Goal: Task Accomplishment & Management: Use online tool/utility

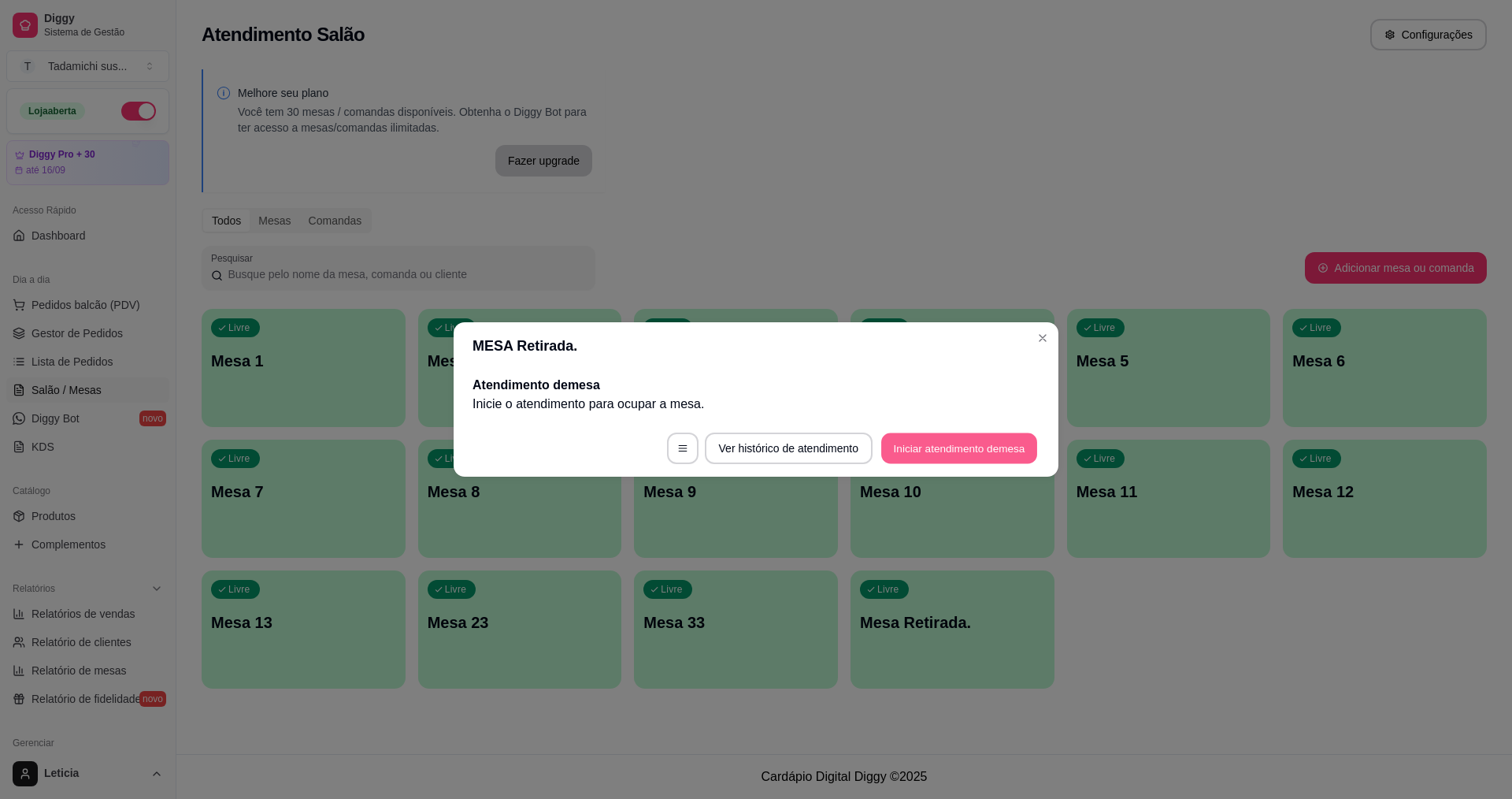
click at [1004, 445] on button "Iniciar atendimento de mesa" at bounding box center [959, 449] width 156 height 31
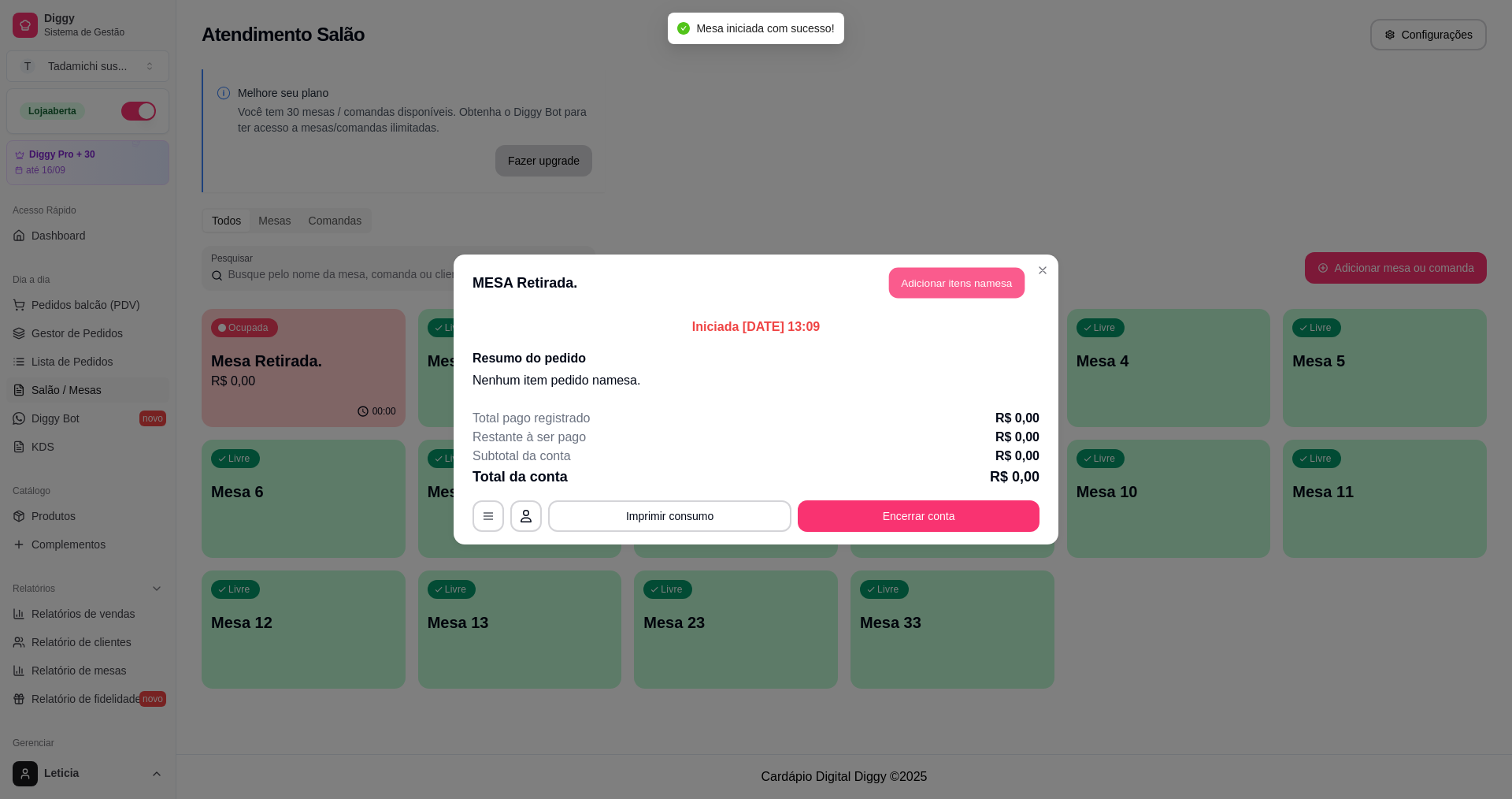
click at [952, 273] on button "Adicionar itens na mesa" at bounding box center [956, 284] width 135 height 31
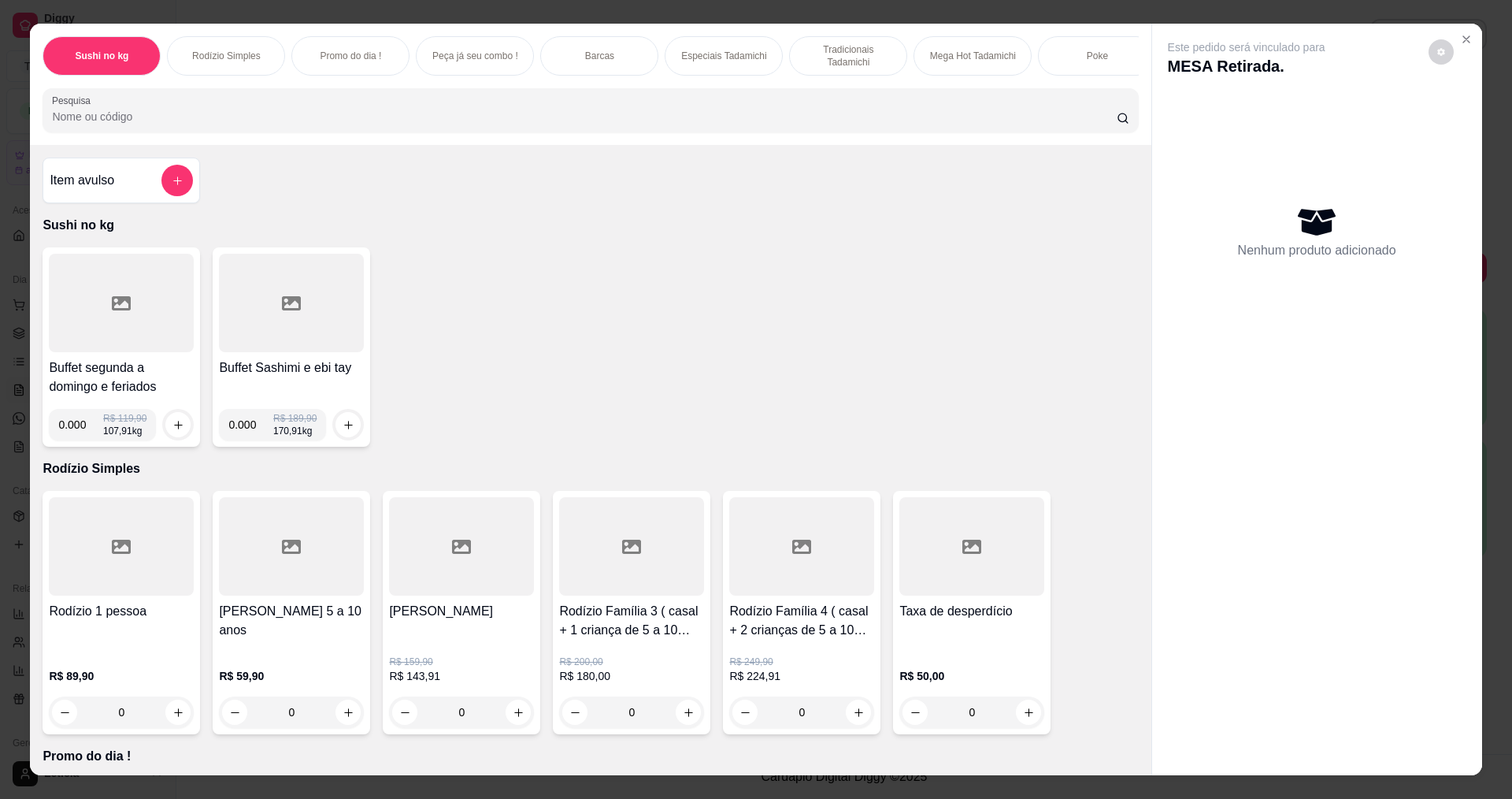
click at [828, 124] on input "Pesquisa" at bounding box center [584, 117] width 1064 height 16
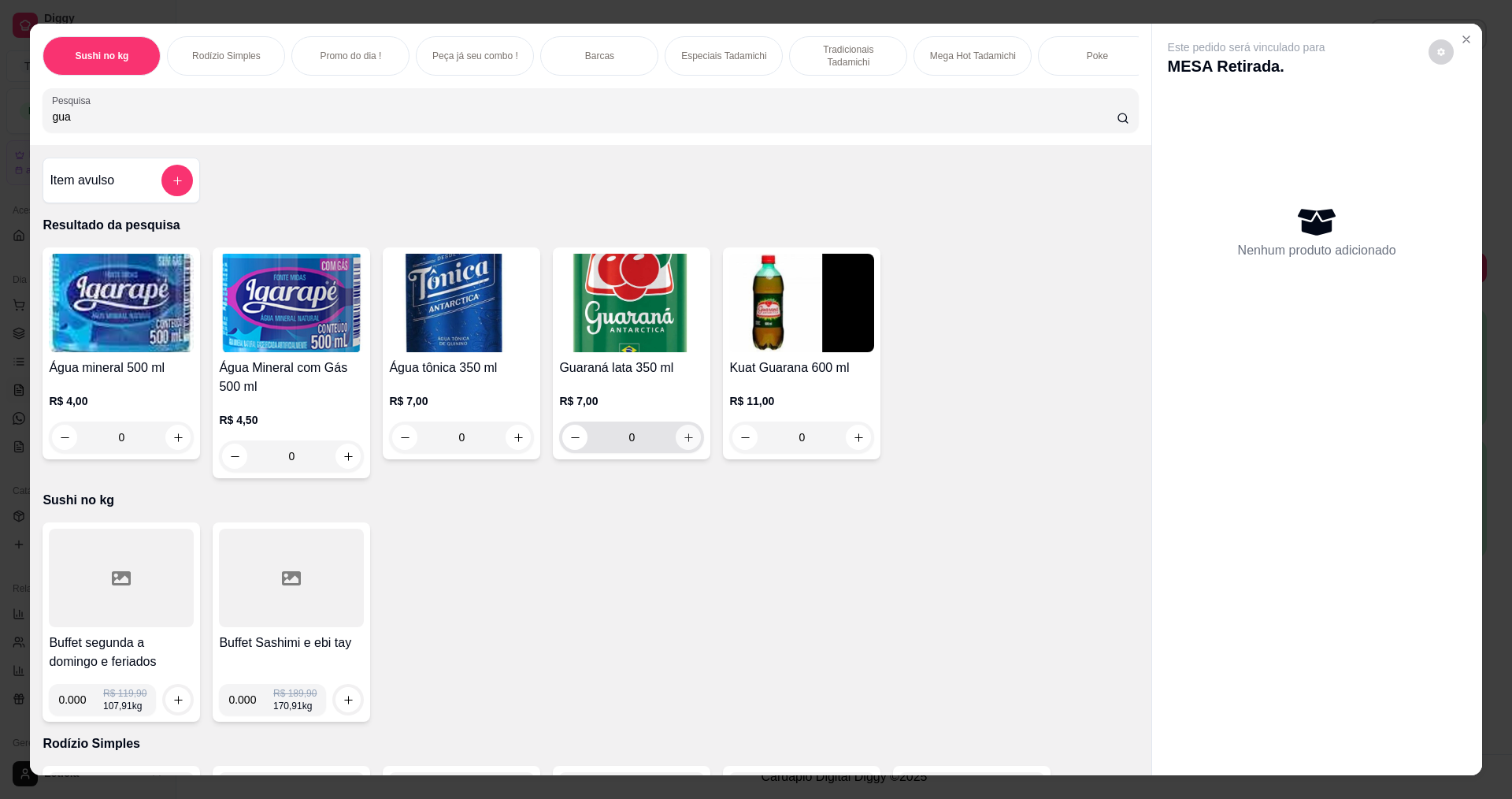
type input "gua"
click at [669, 445] on input "0" at bounding box center [632, 437] width 89 height 31
click at [684, 442] on button "increase-product-quantity" at bounding box center [688, 437] width 25 height 25
type input "1"
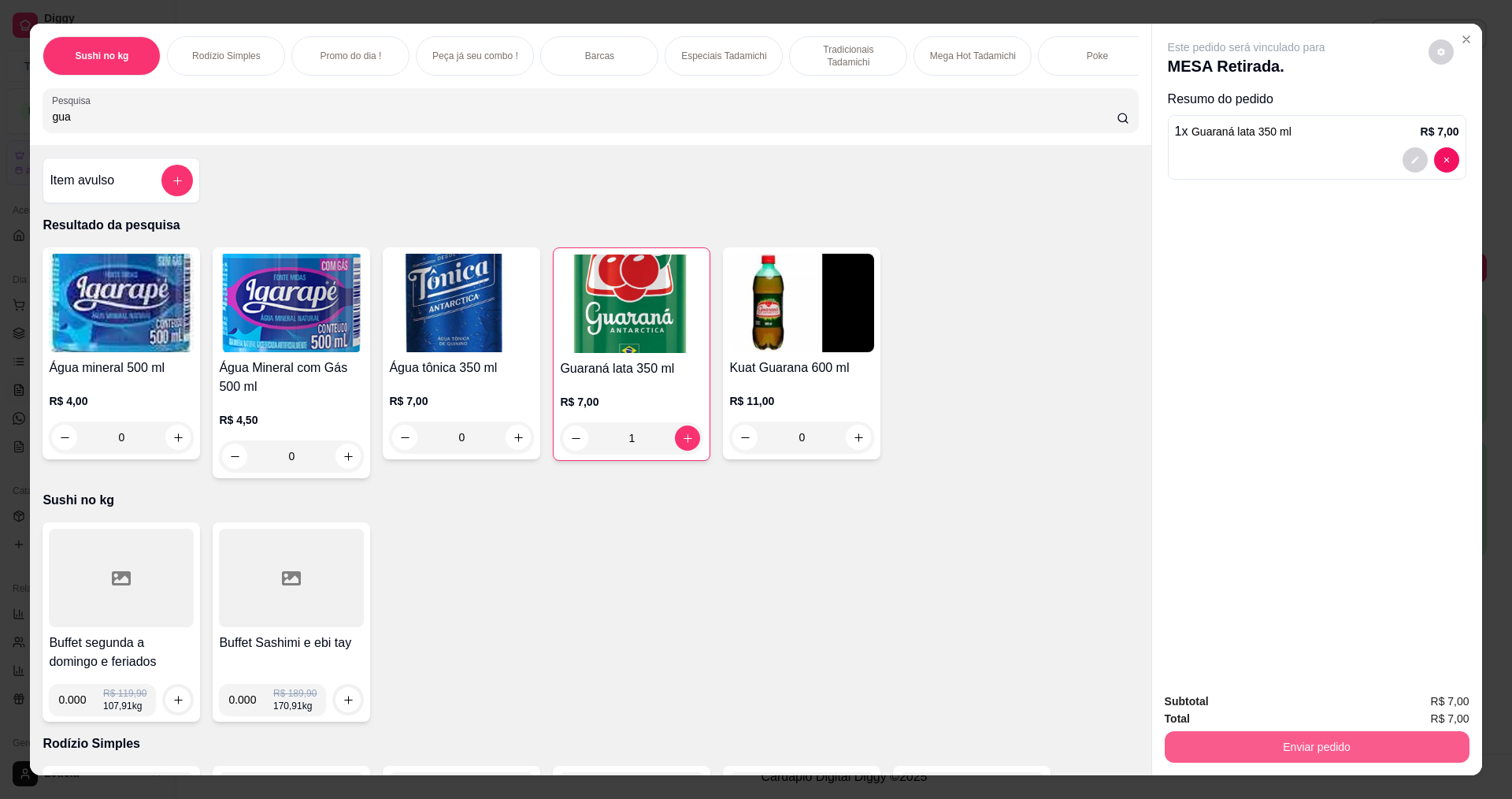
click at [1322, 752] on button "Enviar pedido" at bounding box center [1317, 747] width 305 height 31
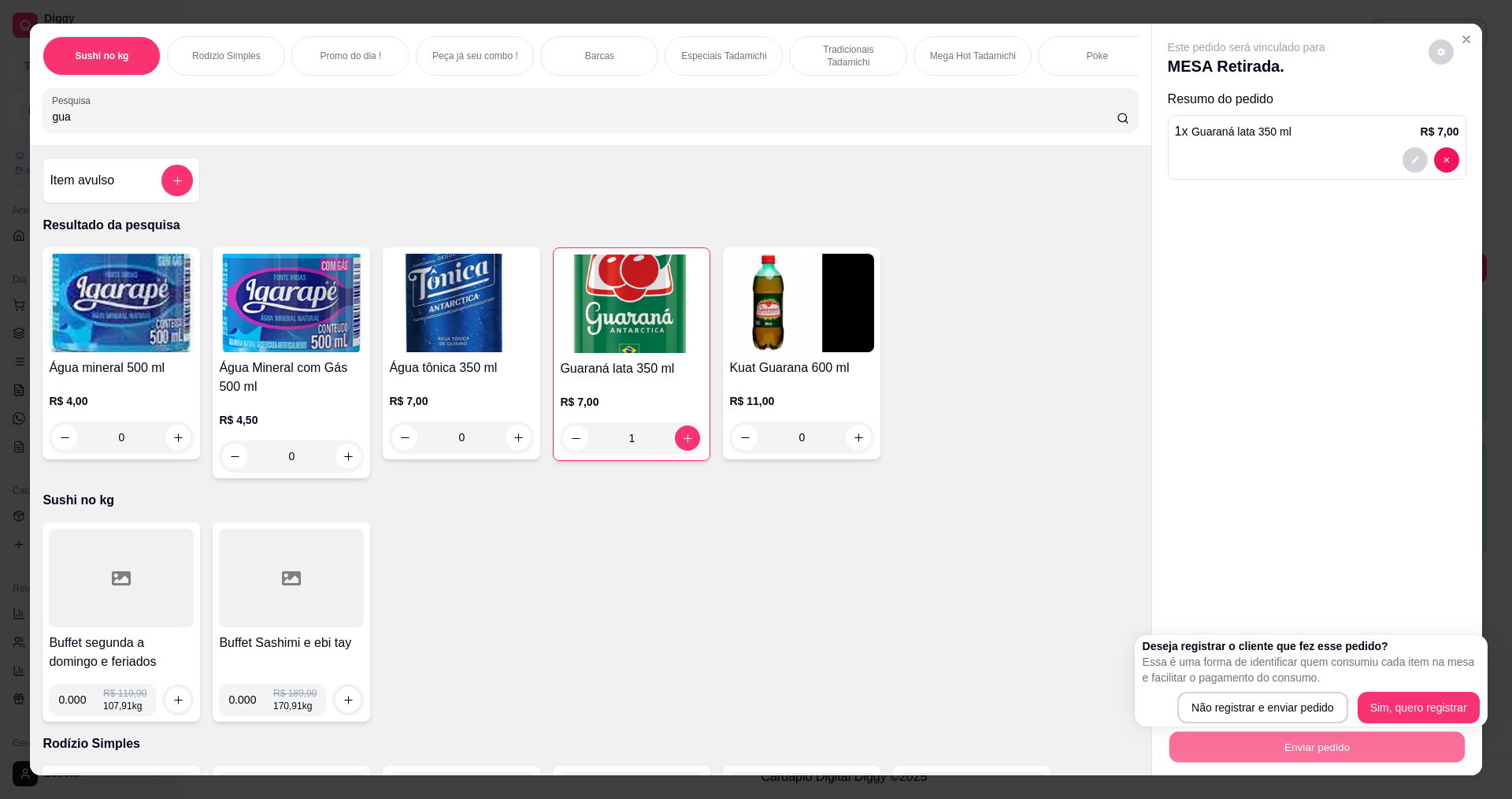
click at [1286, 664] on p "Essa é uma forma de identificar quem consumiu cada item na mesa e facilitar o p…" at bounding box center [1311, 669] width 337 height 31
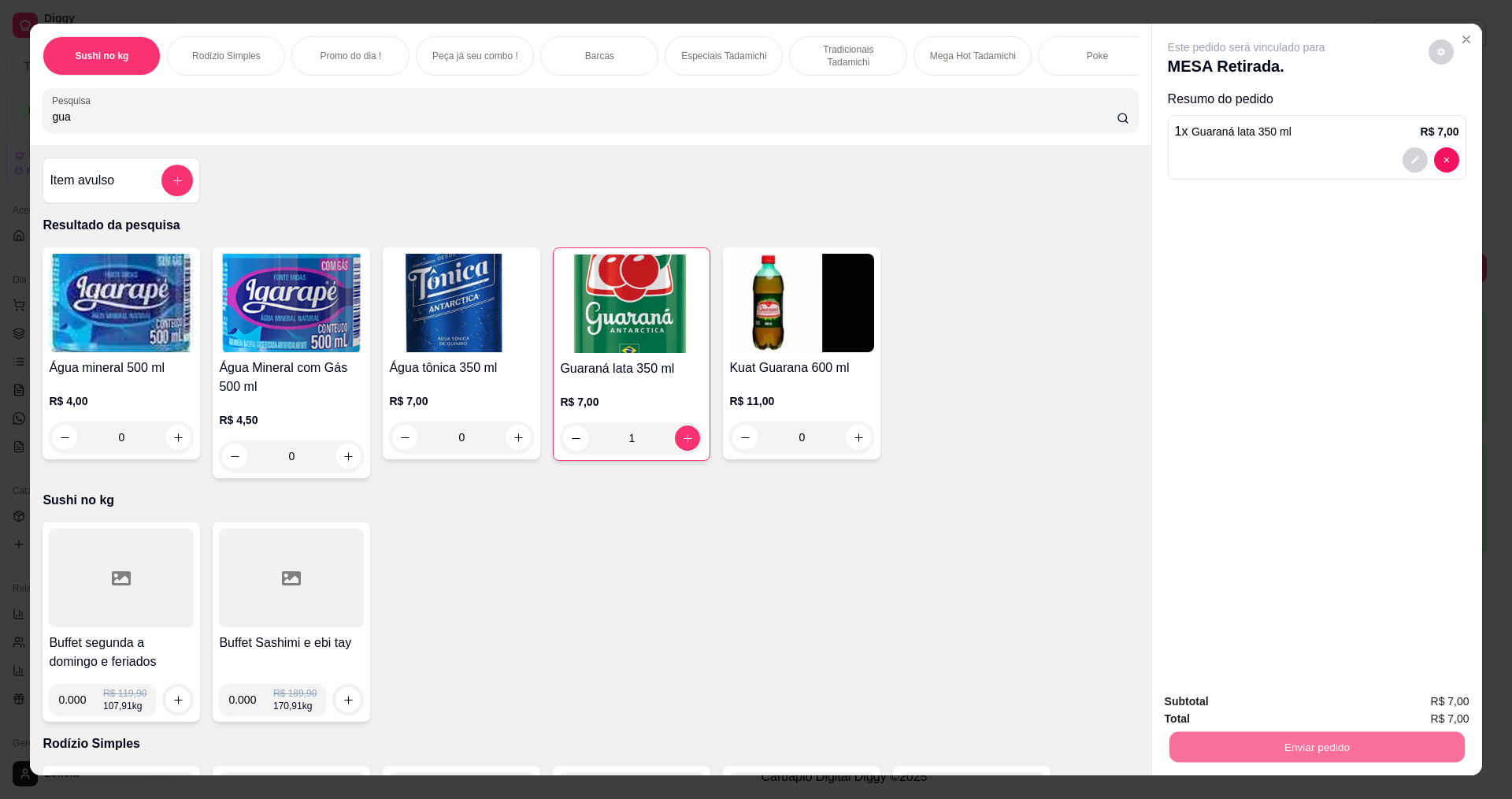
click at [1270, 705] on button "Não registrar e enviar pedido" at bounding box center [1265, 708] width 159 height 29
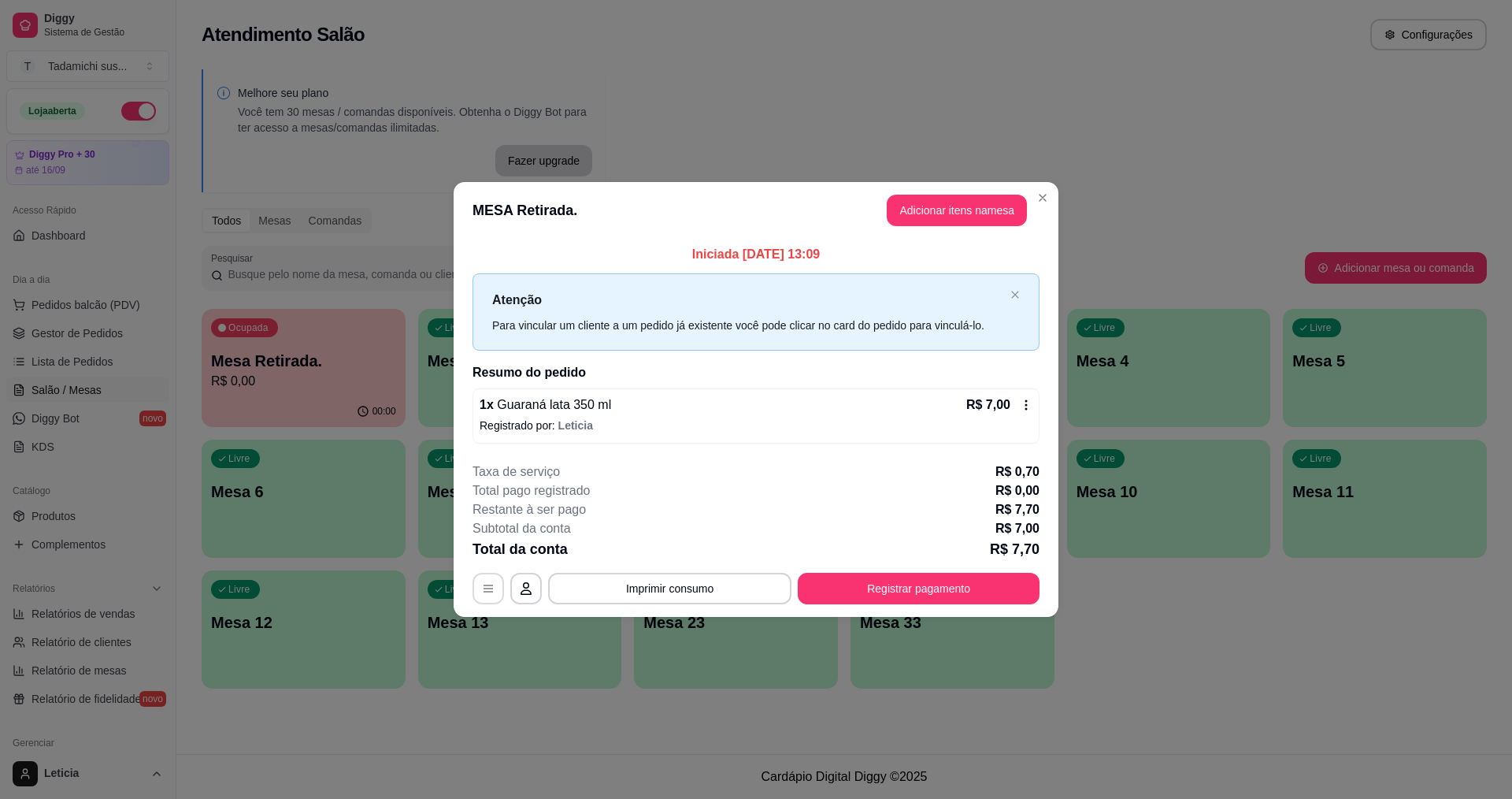
click at [496, 602] on button "button" at bounding box center [488, 588] width 31 height 31
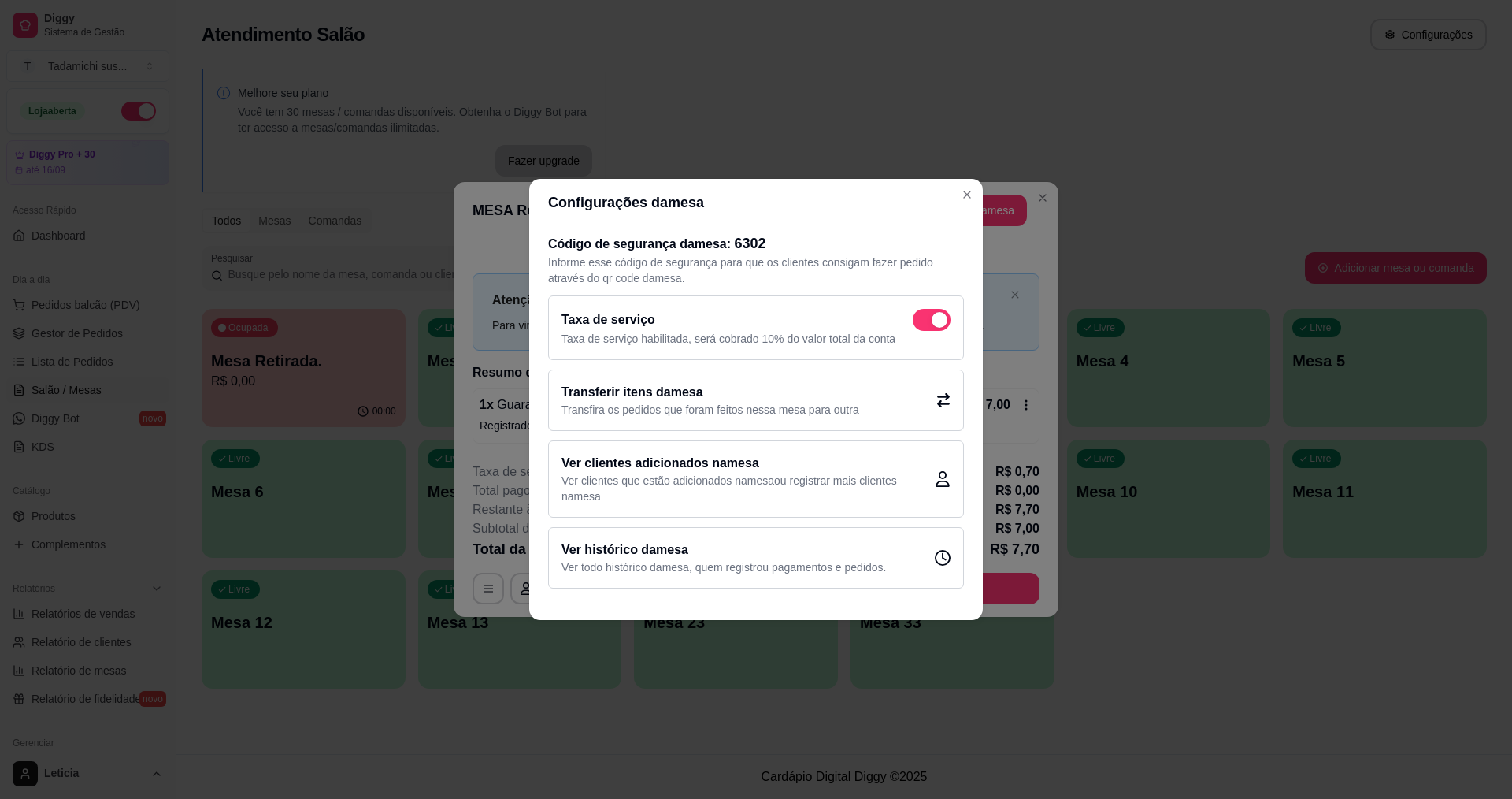
click at [909, 316] on div "Taxa de serviço" at bounding box center [755, 319] width 389 height 22
checkbox input "false"
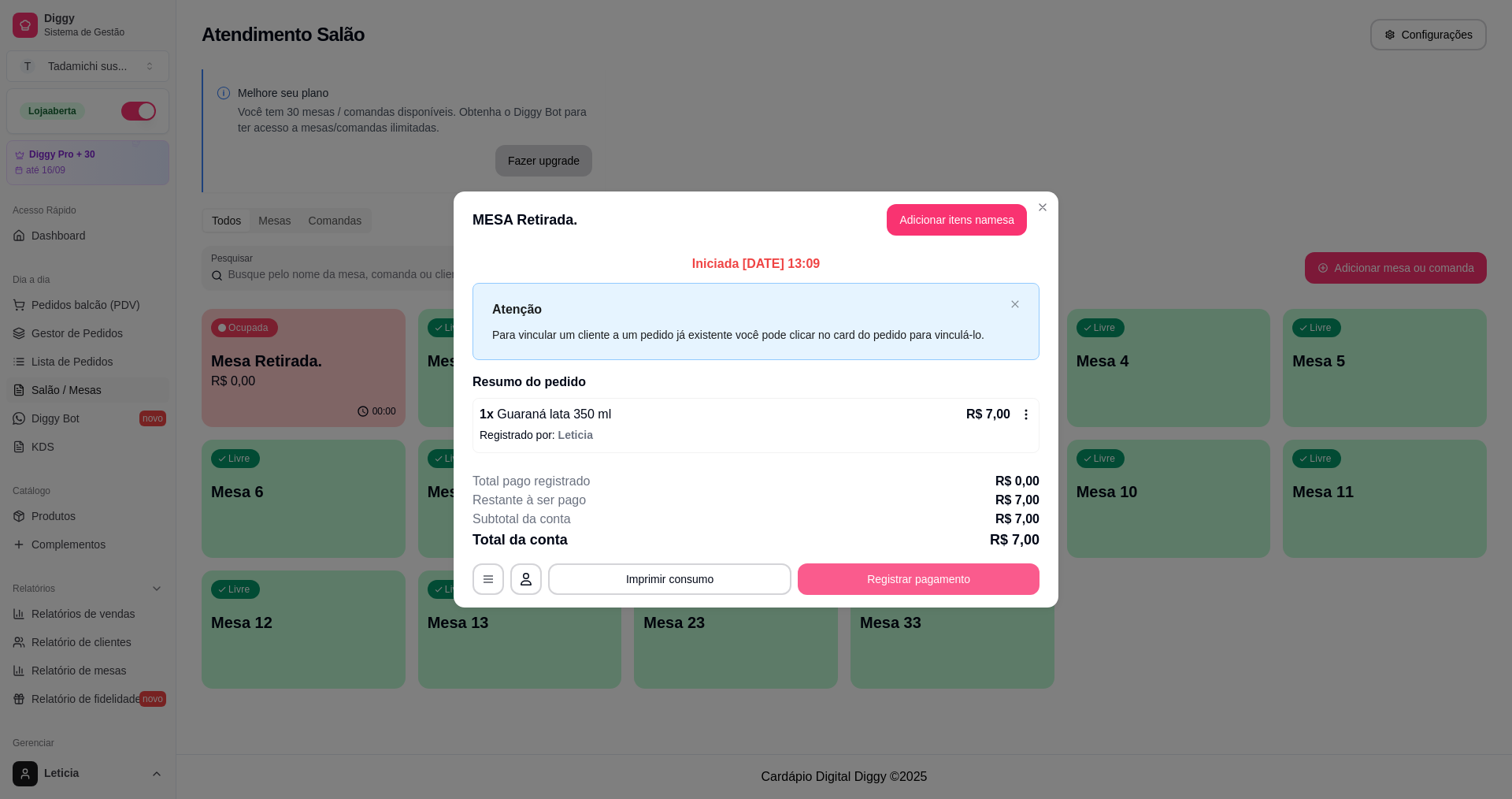
click at [938, 569] on button "Registrar pagamento" at bounding box center [919, 578] width 242 height 31
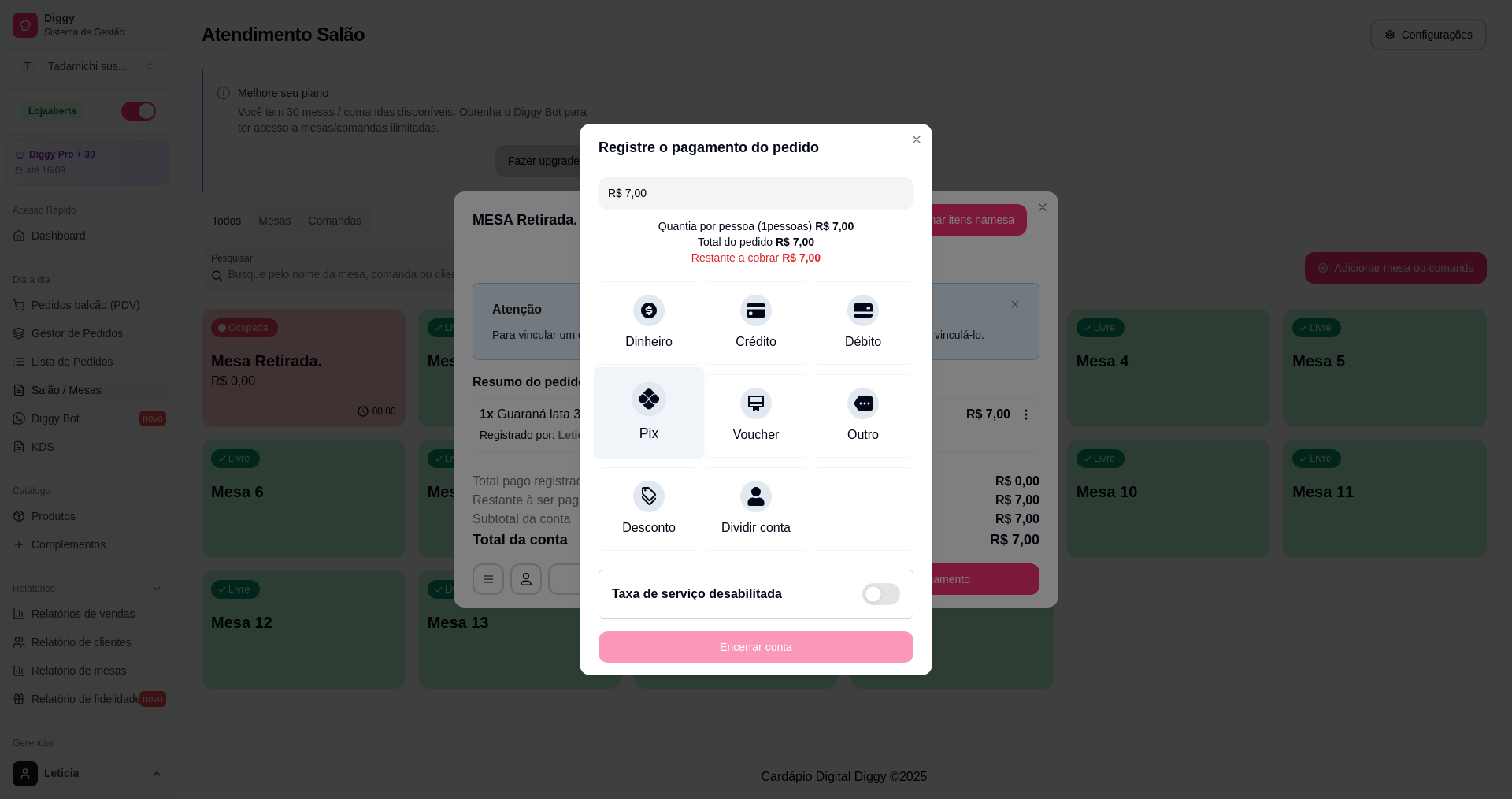
click at [638, 388] on icon at bounding box center [648, 398] width 20 height 20
type input "R$ 0,00"
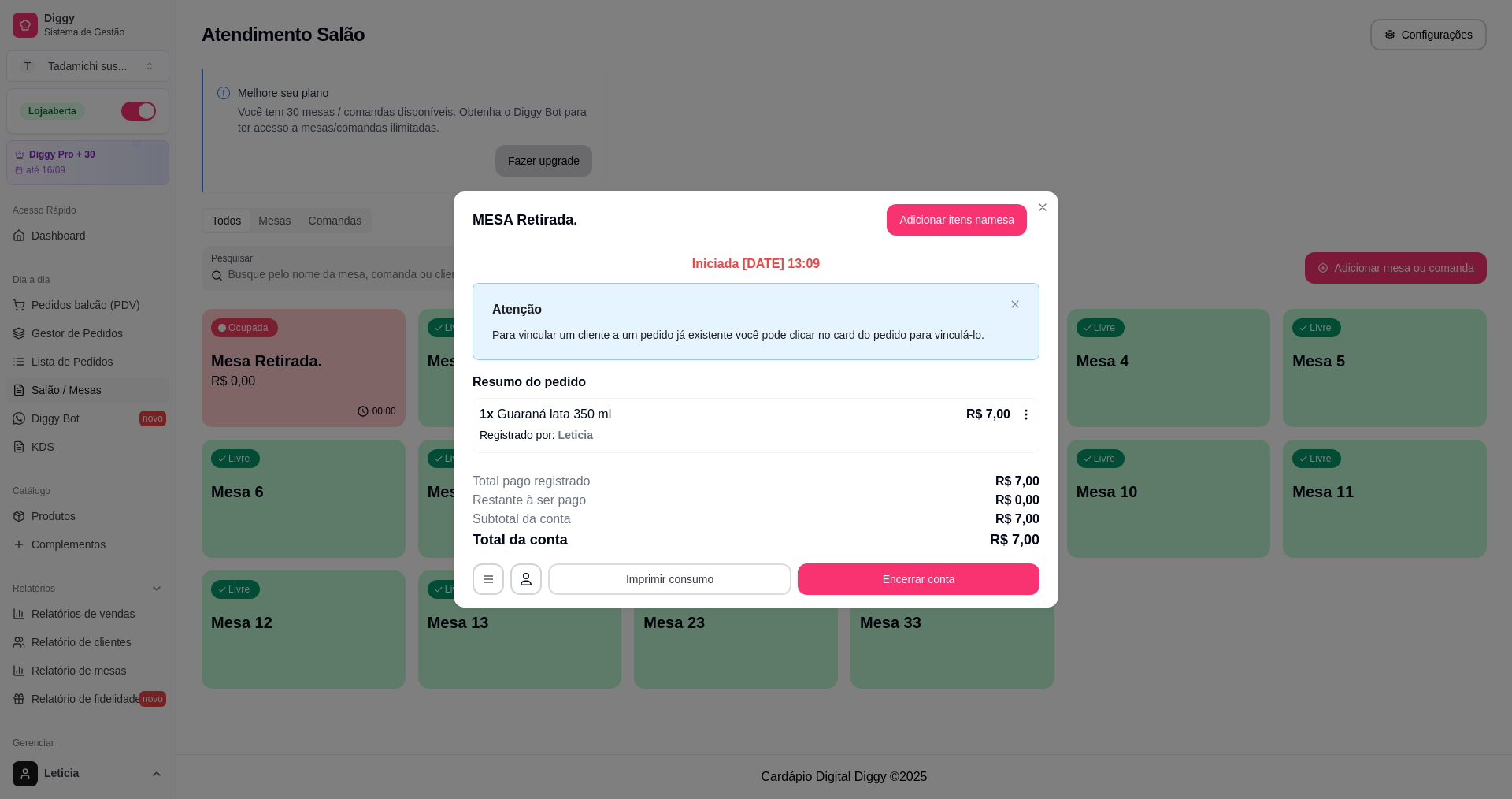
click at [689, 578] on button "Imprimir consumo" at bounding box center [670, 578] width 243 height 31
click at [670, 509] on button "IMPRESSORA HAYOM" at bounding box center [674, 511] width 122 height 25
click at [862, 580] on button "Encerrar conta" at bounding box center [919, 578] width 234 height 31
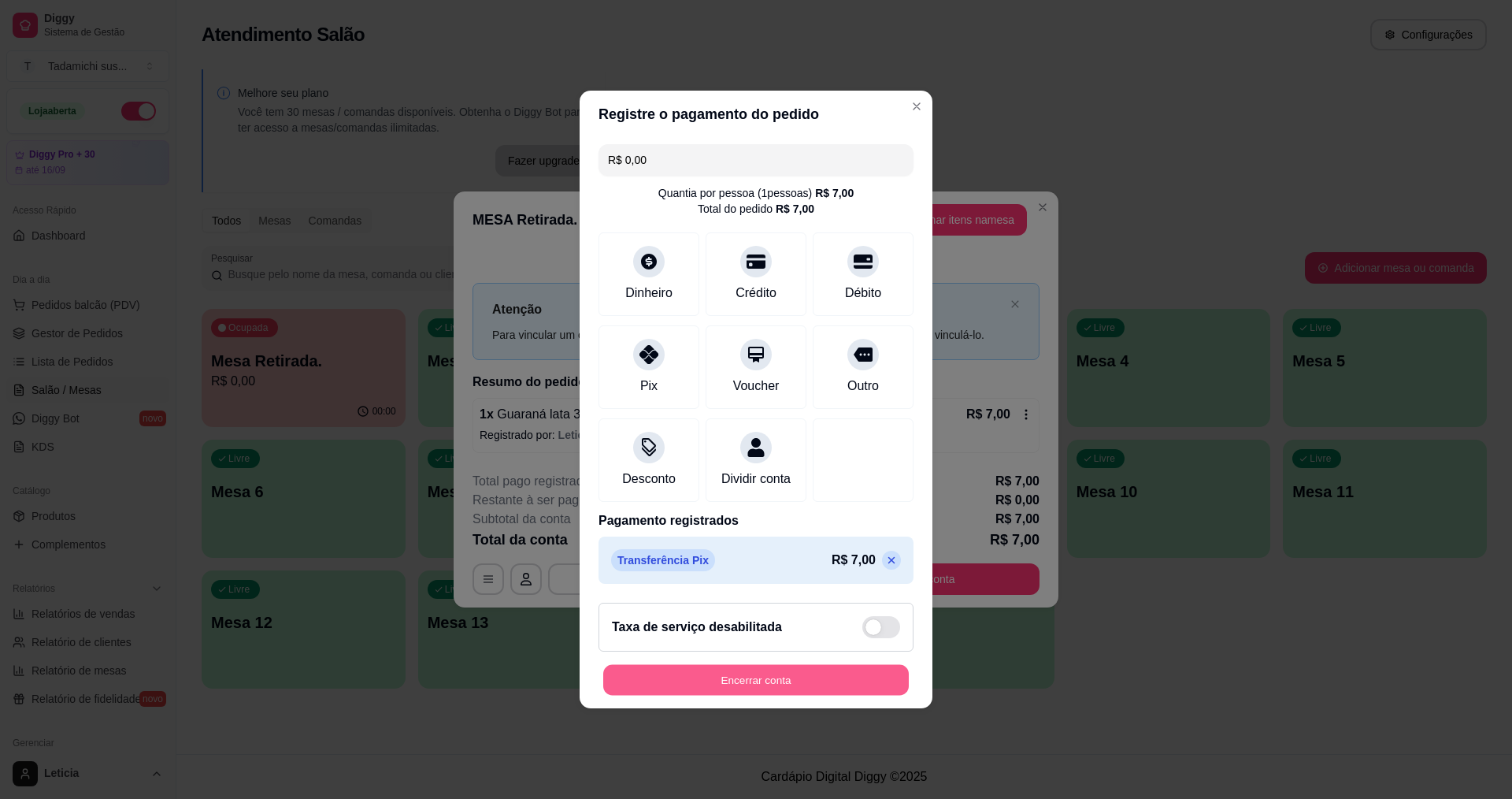
click at [820, 682] on button "Encerrar conta" at bounding box center [755, 680] width 305 height 31
